Goal: Information Seeking & Learning: Learn about a topic

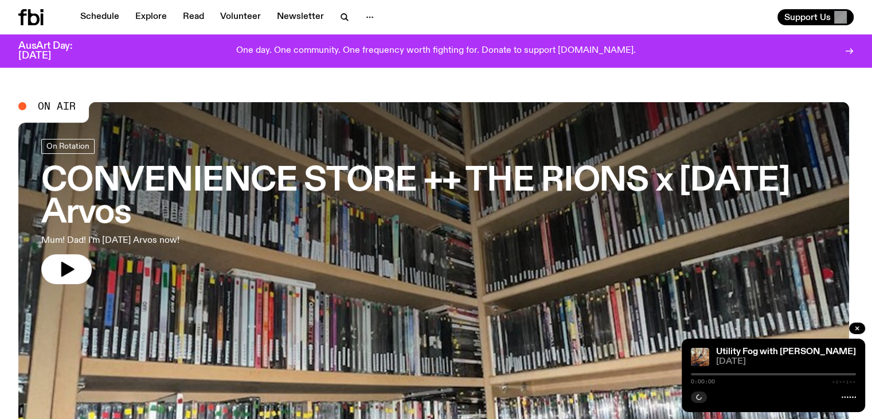
scroll to position [39, 0]
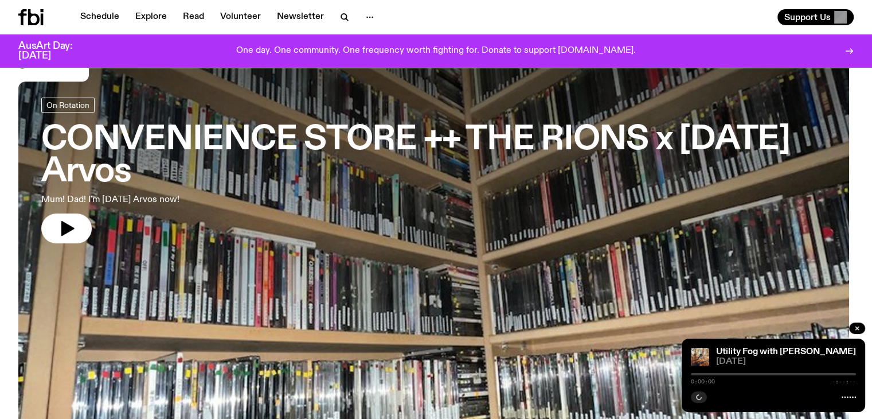
click at [106, 19] on link "Schedule" at bounding box center [99, 17] width 53 height 16
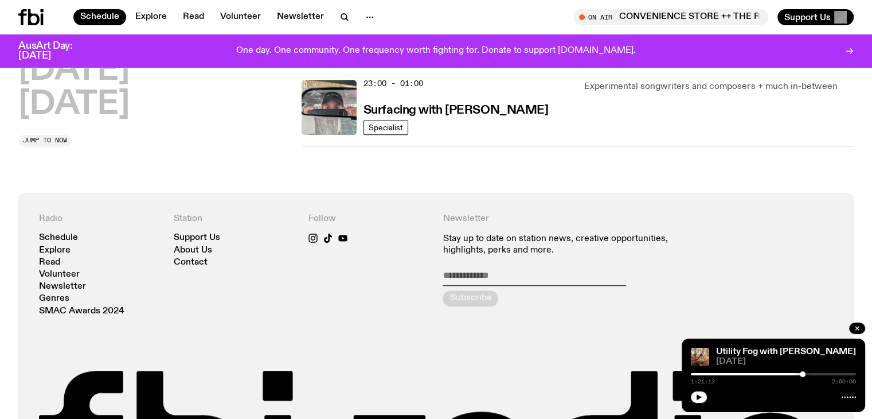
scroll to position [736, 0]
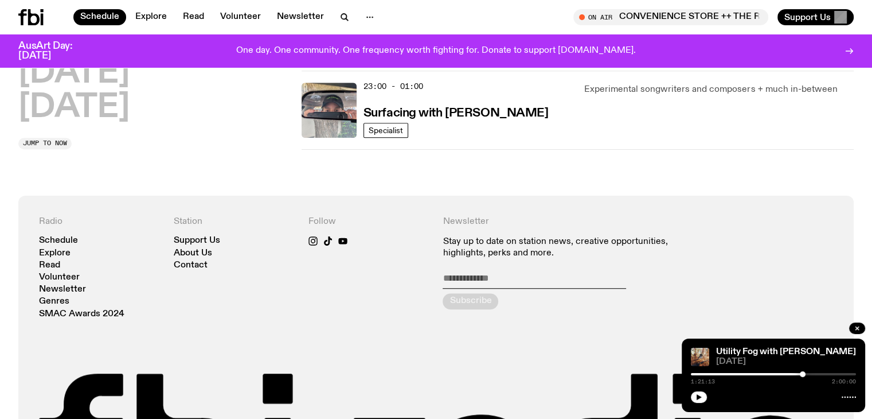
click at [65, 103] on h2 "[DATE]" at bounding box center [73, 108] width 111 height 32
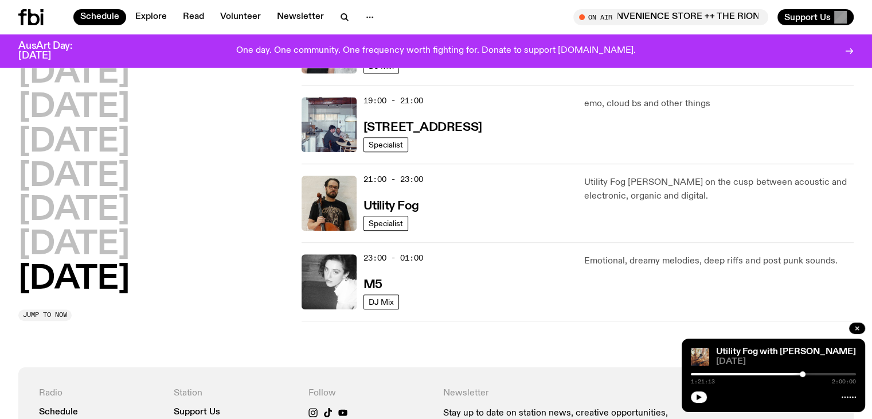
scroll to position [802, 0]
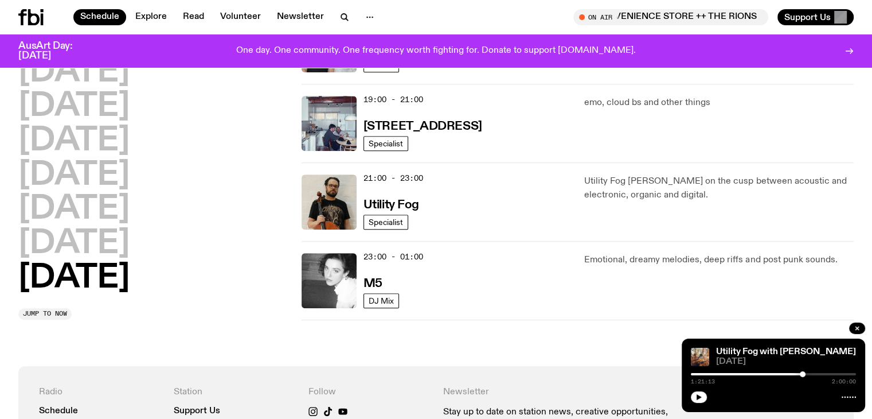
click at [385, 194] on div "21:00 - 23:00 Utility Fog" at bounding box center [468, 201] width 208 height 55
click at [380, 199] on h3 "Utility Fog" at bounding box center [392, 205] width 56 height 12
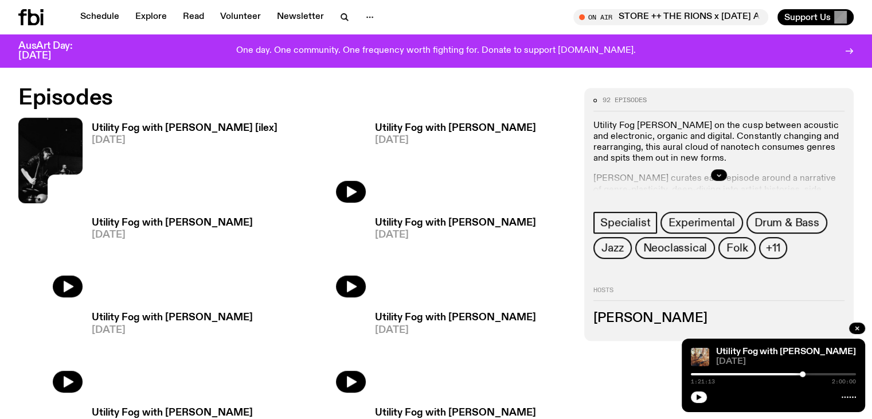
scroll to position [557, 0]
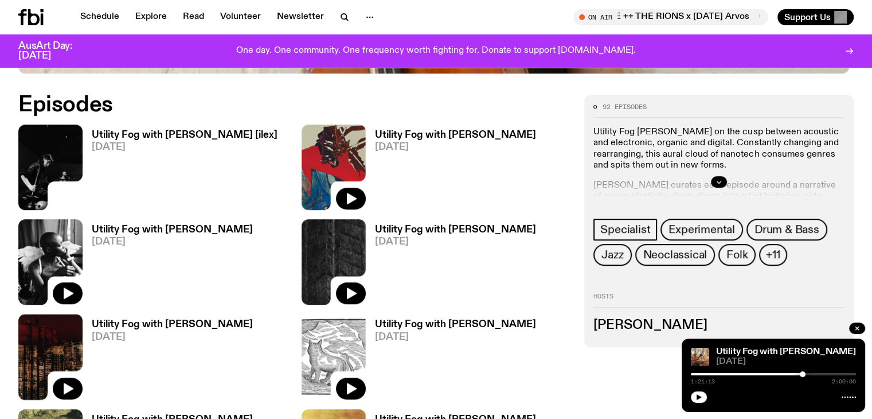
click at [73, 383] on icon "button" at bounding box center [69, 388] width 10 height 11
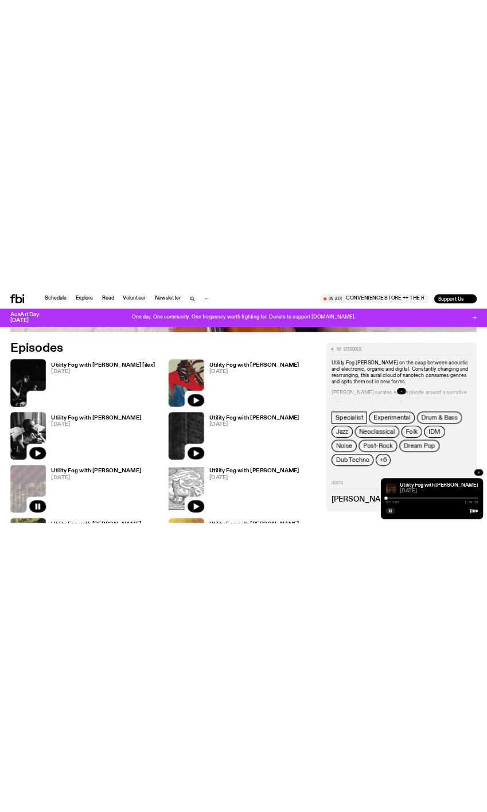
scroll to position [558, 0]
